Goal: Entertainment & Leisure: Consume media (video, audio)

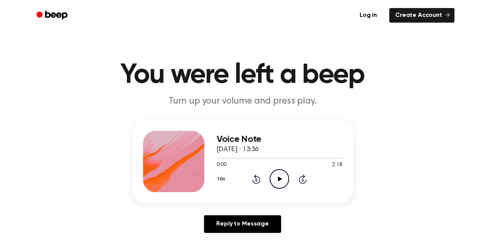
click at [280, 179] on icon "Play Audio" at bounding box center [279, 179] width 20 height 20
click at [280, 178] on icon at bounding box center [278, 178] width 3 height 5
click at [279, 177] on icon at bounding box center [280, 178] width 4 height 5
click at [322, 220] on div "Reply to Message" at bounding box center [242, 227] width 221 height 24
click at [317, 159] on div at bounding box center [279, 158] width 126 height 6
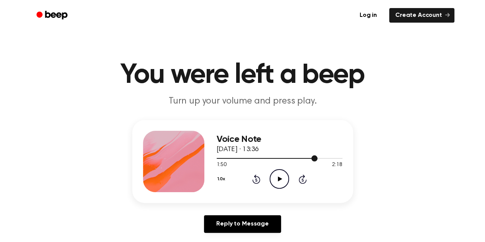
drag, startPoint x: 315, startPoint y: 158, endPoint x: 298, endPoint y: 159, distance: 17.3
click at [298, 159] on div at bounding box center [279, 158] width 126 height 6
click at [293, 159] on span at bounding box center [295, 158] width 6 height 6
click at [277, 175] on icon "Play Audio" at bounding box center [279, 179] width 20 height 20
drag, startPoint x: 293, startPoint y: 158, endPoint x: 277, endPoint y: 157, distance: 16.1
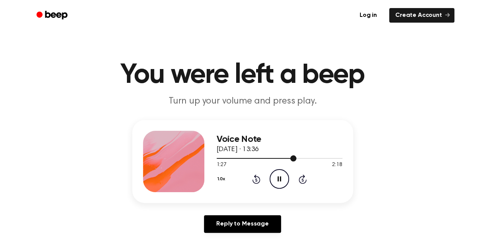
click at [277, 157] on div at bounding box center [279, 158] width 126 height 6
click at [278, 177] on icon "Pause Audio" at bounding box center [279, 179] width 20 height 20
click at [254, 156] on div at bounding box center [279, 158] width 126 height 6
click at [230, 160] on div at bounding box center [279, 158] width 126 height 6
click at [231, 159] on div at bounding box center [279, 158] width 126 height 6
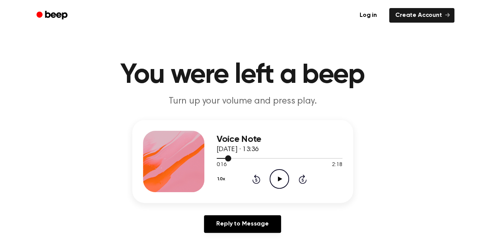
click at [219, 158] on div at bounding box center [223, 158] width 15 height 1
click at [280, 174] on icon "Play Audio" at bounding box center [279, 179] width 20 height 20
click at [277, 178] on icon "Pause Audio" at bounding box center [279, 179] width 20 height 20
